Goal: Task Accomplishment & Management: Use online tool/utility

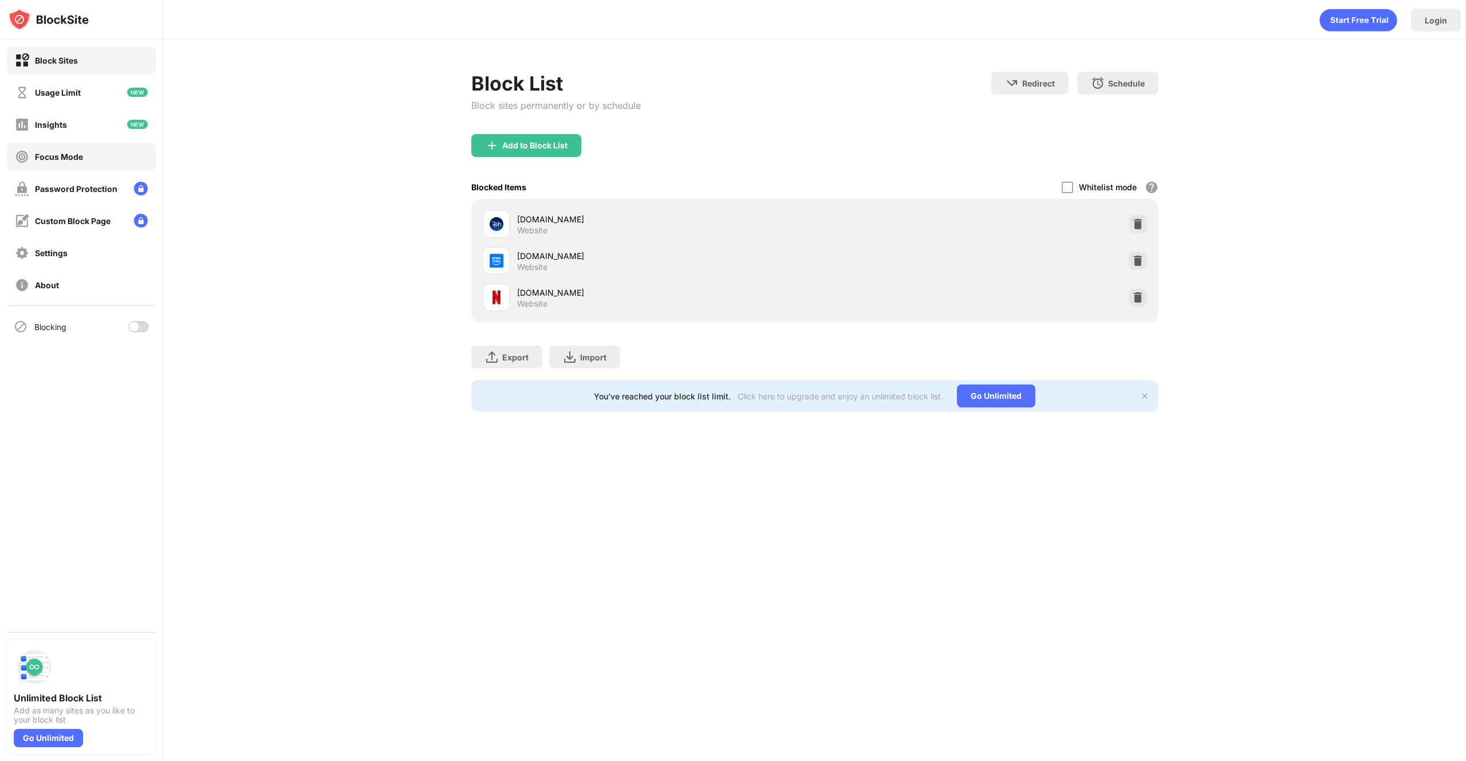
click at [74, 157] on div "Focus Mode" at bounding box center [59, 157] width 48 height 10
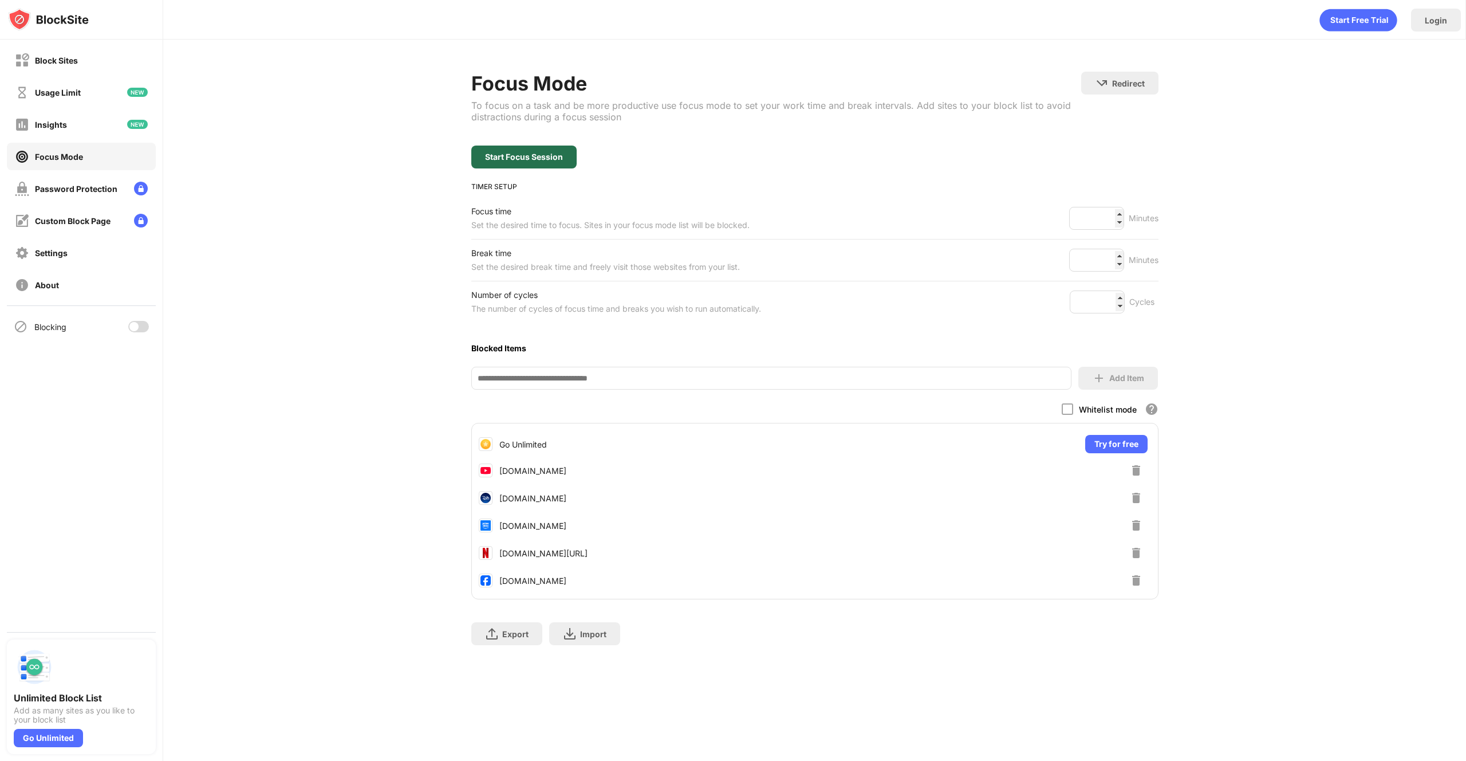
click at [491, 150] on div "Start Focus Session" at bounding box center [523, 157] width 105 height 23
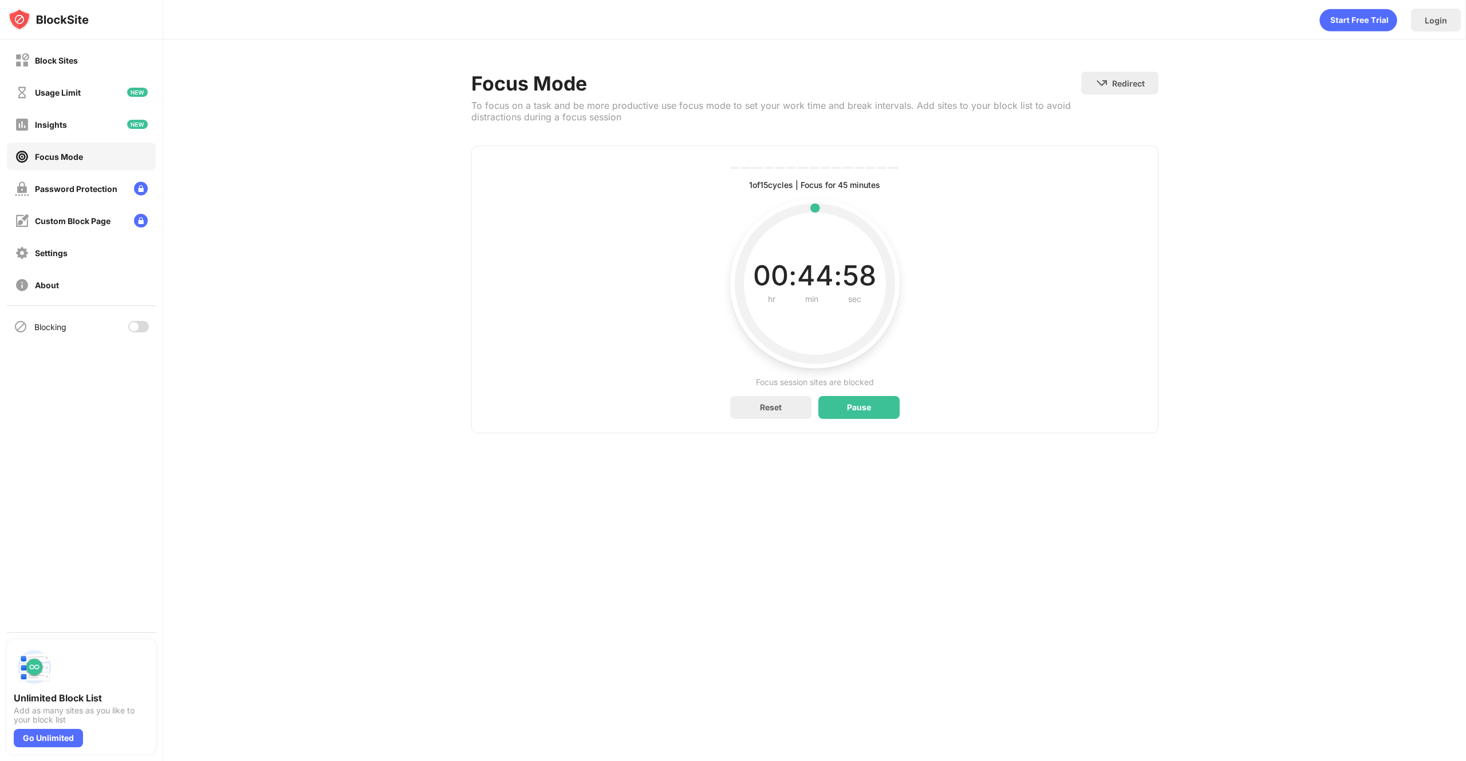
click at [133, 324] on div at bounding box center [133, 326] width 9 height 9
click at [72, 60] on div "Block Sites" at bounding box center [56, 61] width 43 height 10
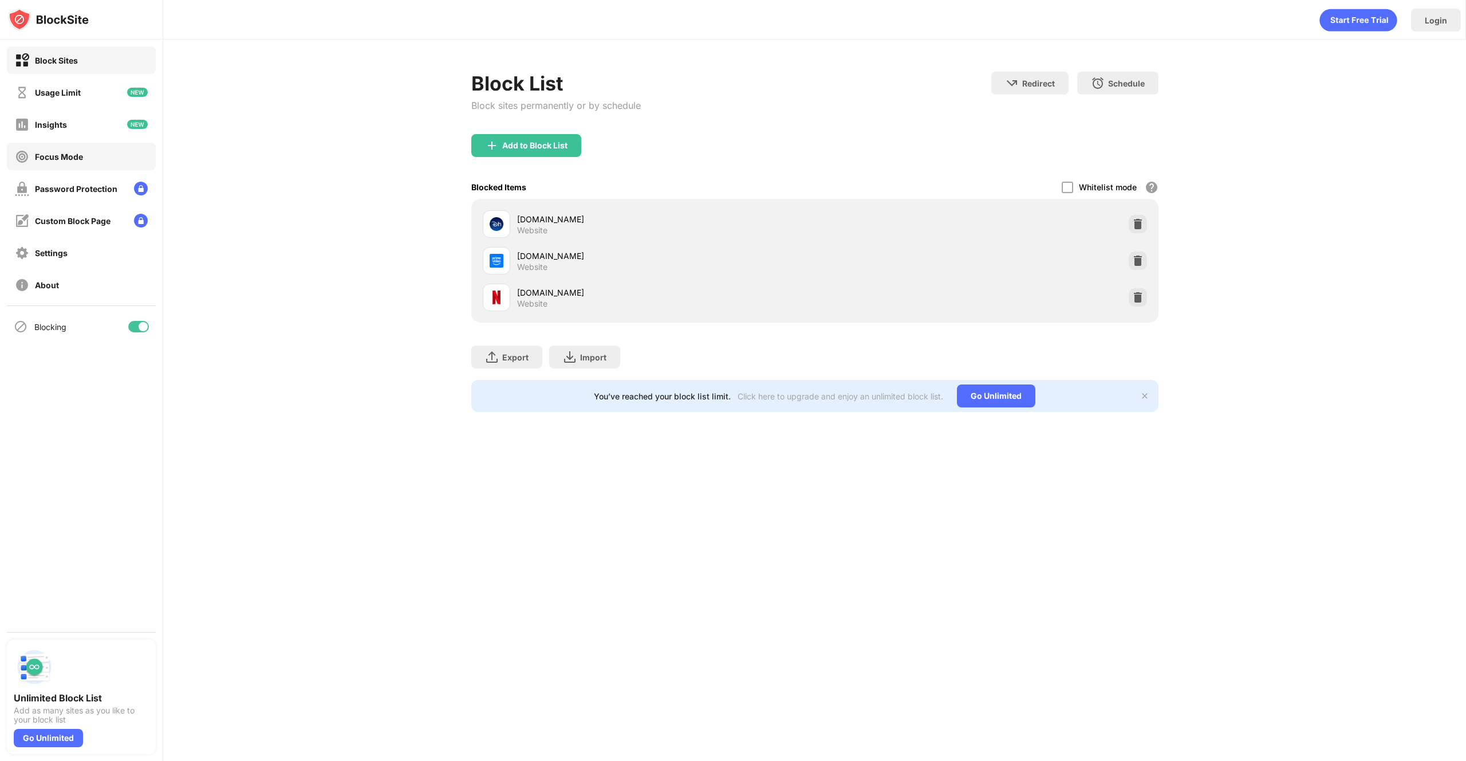
click at [105, 153] on div "Focus Mode" at bounding box center [81, 156] width 149 height 27
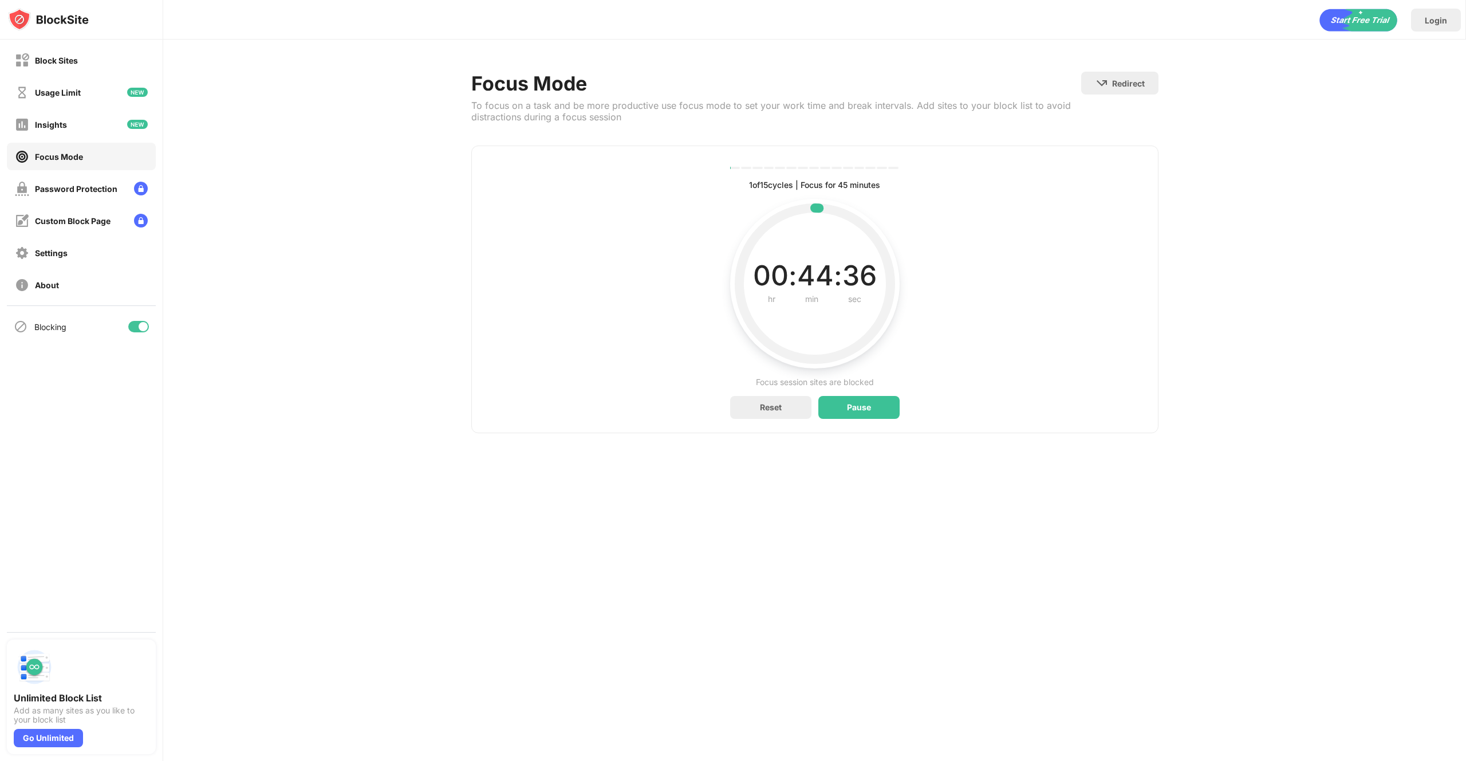
click at [701, 109] on div "To focus on a task and be more productive use focus mode to set your work time …" at bounding box center [776, 111] width 610 height 23
click at [695, 103] on div "To focus on a task and be more productive use focus mode to set your work time …" at bounding box center [776, 111] width 610 height 23
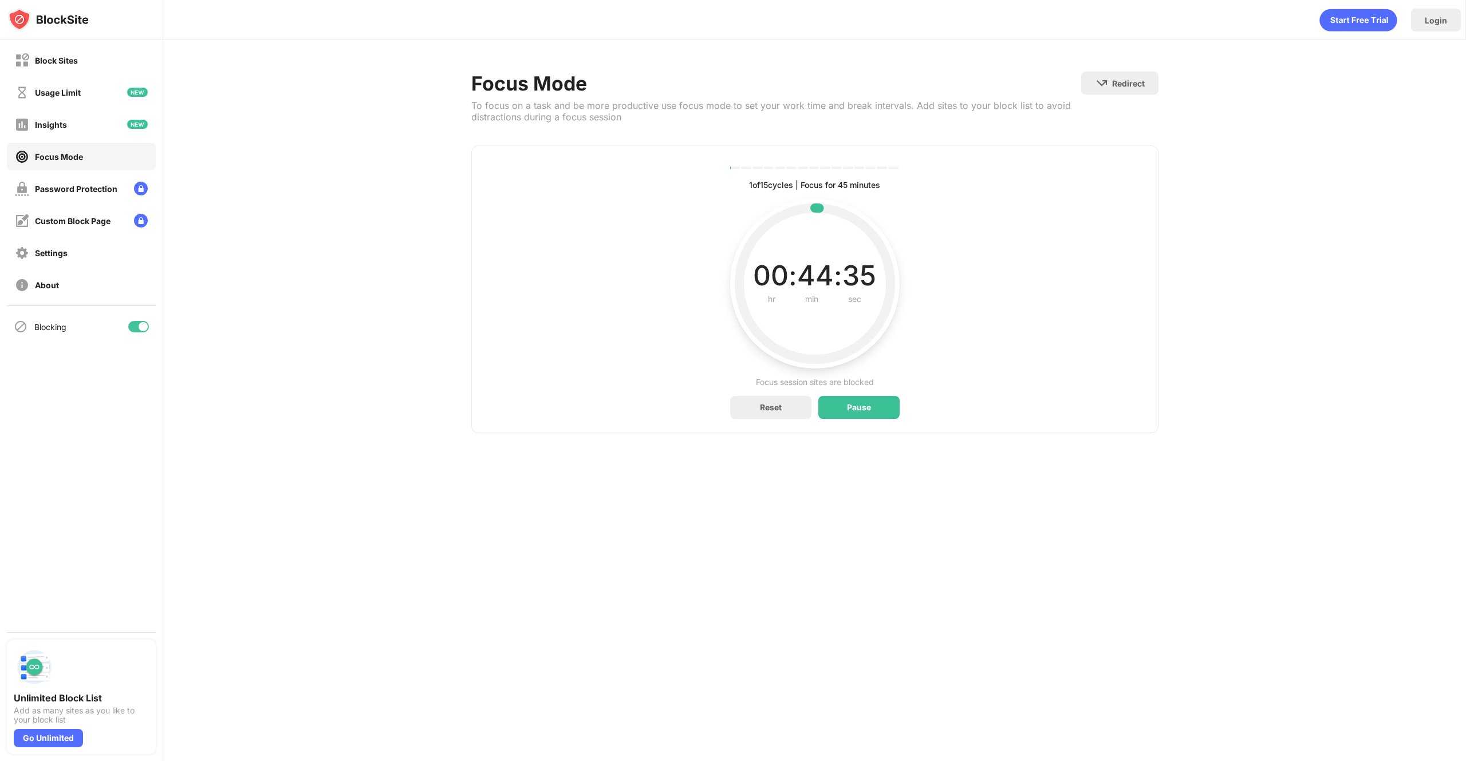
click at [695, 103] on div "To focus on a task and be more productive use focus mode to set your work time …" at bounding box center [776, 111] width 610 height 23
